Goal: Check status: Check status

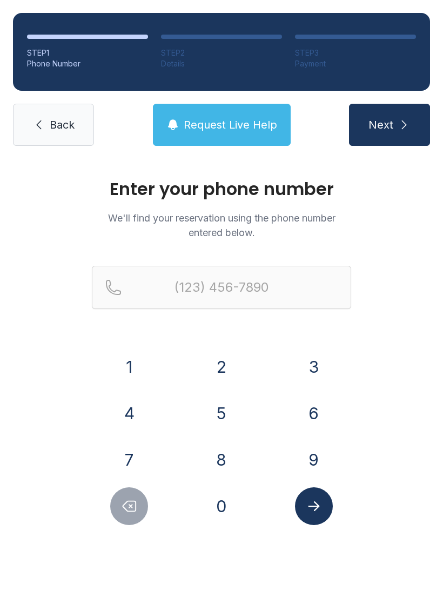
click at [129, 403] on button "4" at bounding box center [129, 413] width 38 height 38
click at [315, 404] on button "6" at bounding box center [314, 413] width 38 height 38
click at [130, 410] on button "4" at bounding box center [129, 413] width 38 height 38
click at [213, 369] on button "2" at bounding box center [222, 367] width 38 height 38
click at [226, 417] on button "5" at bounding box center [222, 413] width 38 height 38
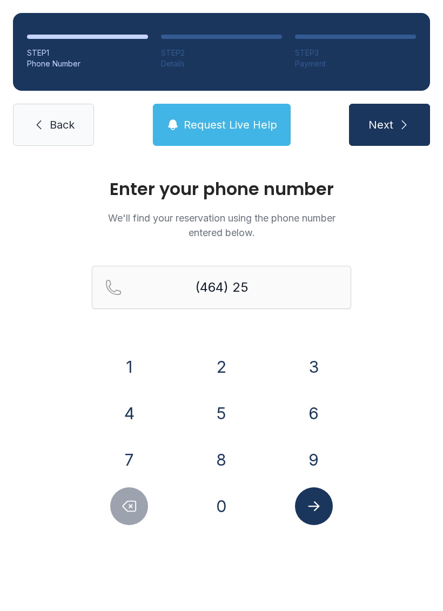
click at [138, 458] on button "7" at bounding box center [129, 460] width 38 height 38
click at [139, 403] on button "4" at bounding box center [129, 413] width 38 height 38
click at [140, 364] on button "1" at bounding box center [129, 367] width 38 height 38
click at [319, 411] on button "6" at bounding box center [314, 413] width 38 height 38
click at [138, 359] on button "1" at bounding box center [129, 367] width 38 height 38
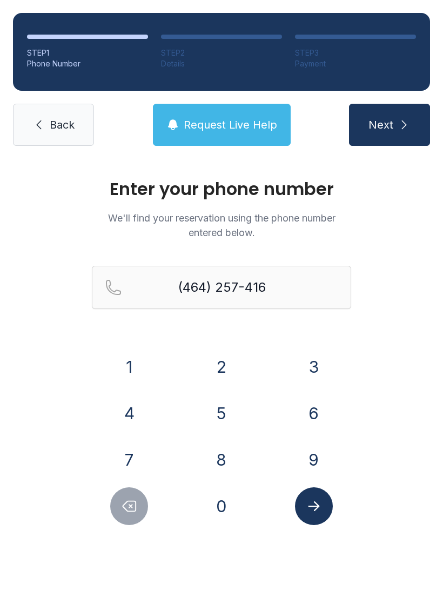
type input "[PHONE_NUMBER]"
click at [322, 500] on button "Submit lookup form" at bounding box center [314, 506] width 38 height 38
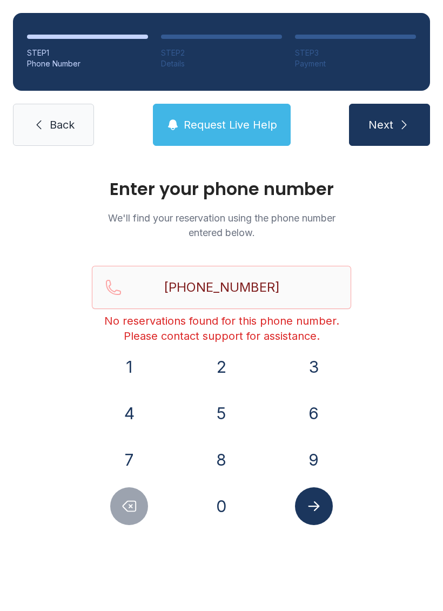
click at [313, 508] on icon "Submit lookup form" at bounding box center [314, 506] width 16 height 16
click at [46, 129] on link "Back" at bounding box center [53, 125] width 81 height 42
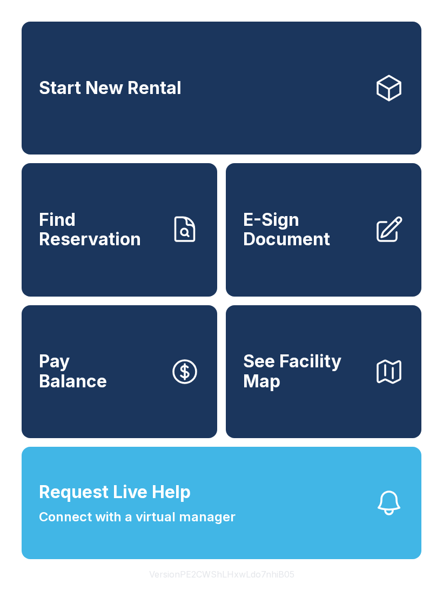
click at [237, 523] on button "Request Live Help Connect with a virtual manager" at bounding box center [222, 503] width 400 height 112
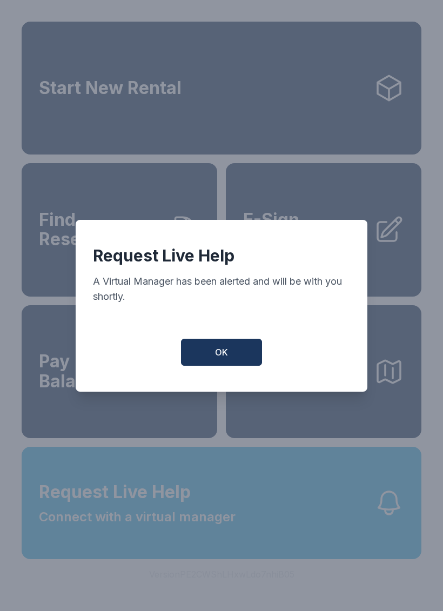
click at [219, 349] on button "OK" at bounding box center [221, 352] width 81 height 27
